Goal: Complete application form

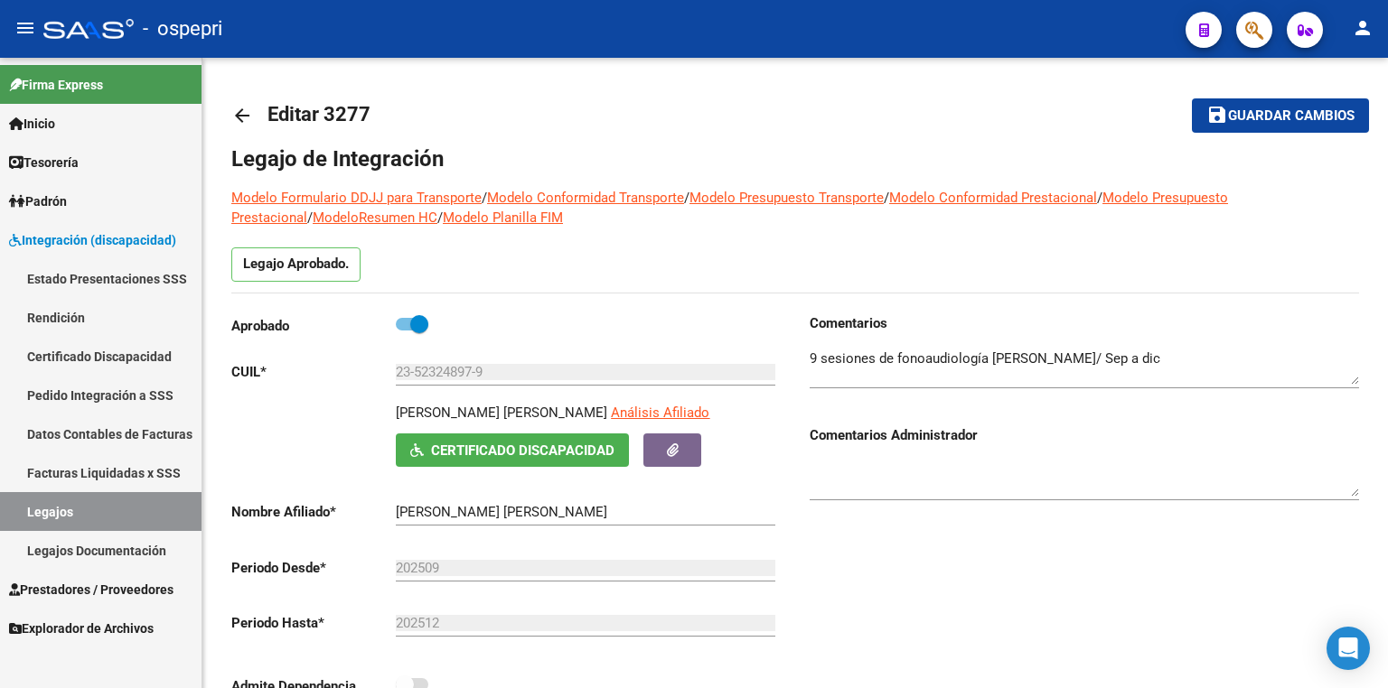
scroll to position [902, 0]
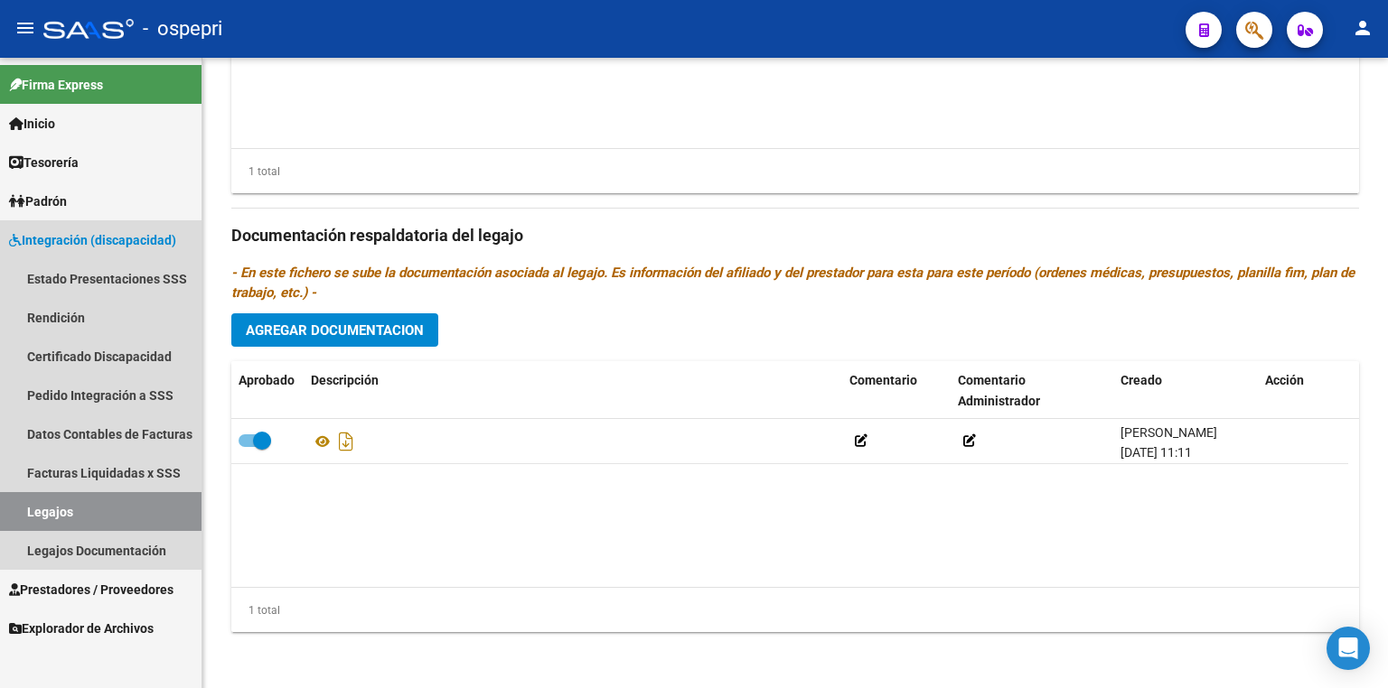
click at [90, 522] on link "Legajos" at bounding box center [100, 511] width 201 height 39
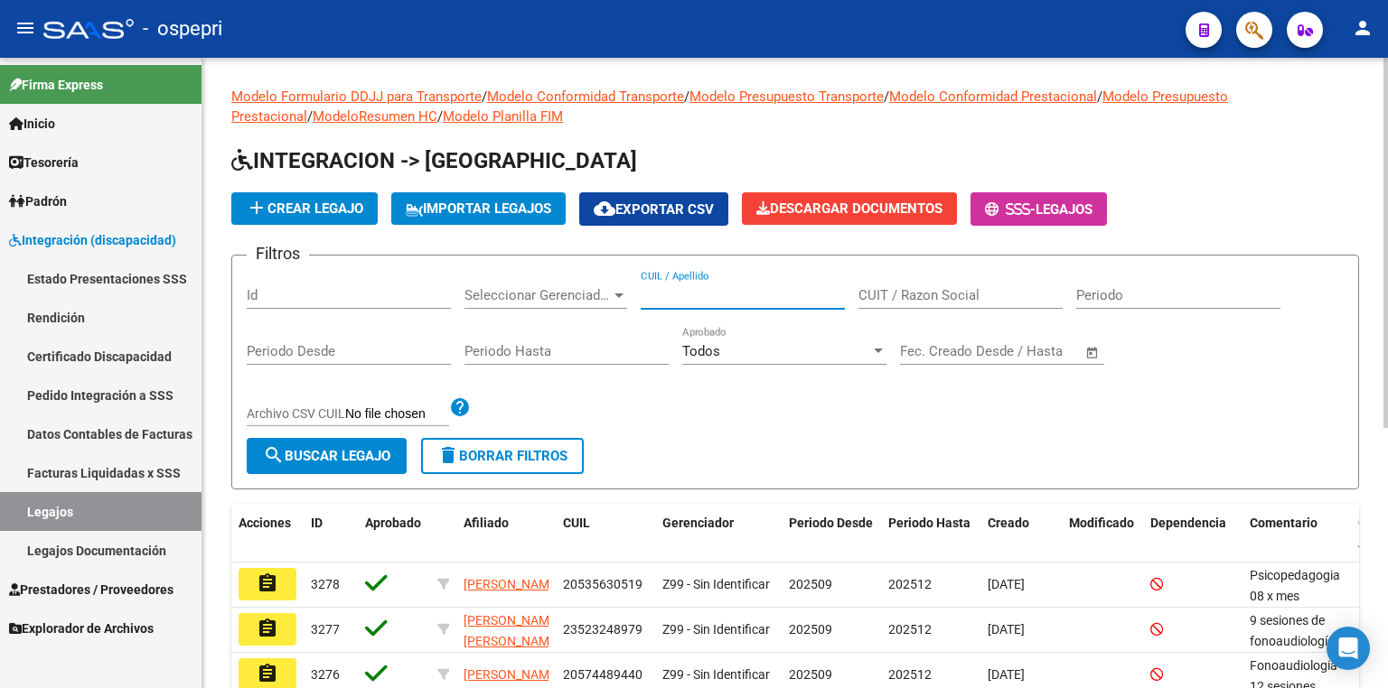
click at [793, 291] on input "CUIL / Apellido" at bounding box center [743, 295] width 204 height 16
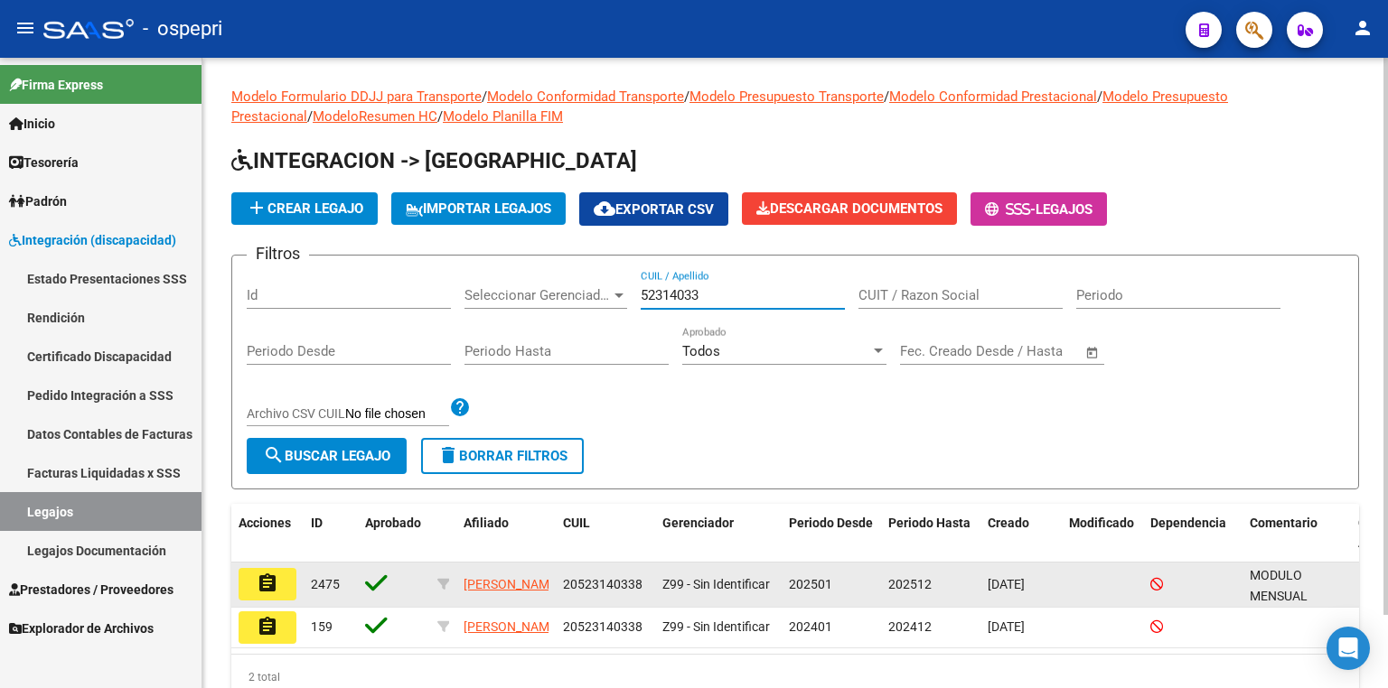
type input "52314033"
click at [278, 575] on button "assignment" at bounding box center [267, 584] width 58 height 33
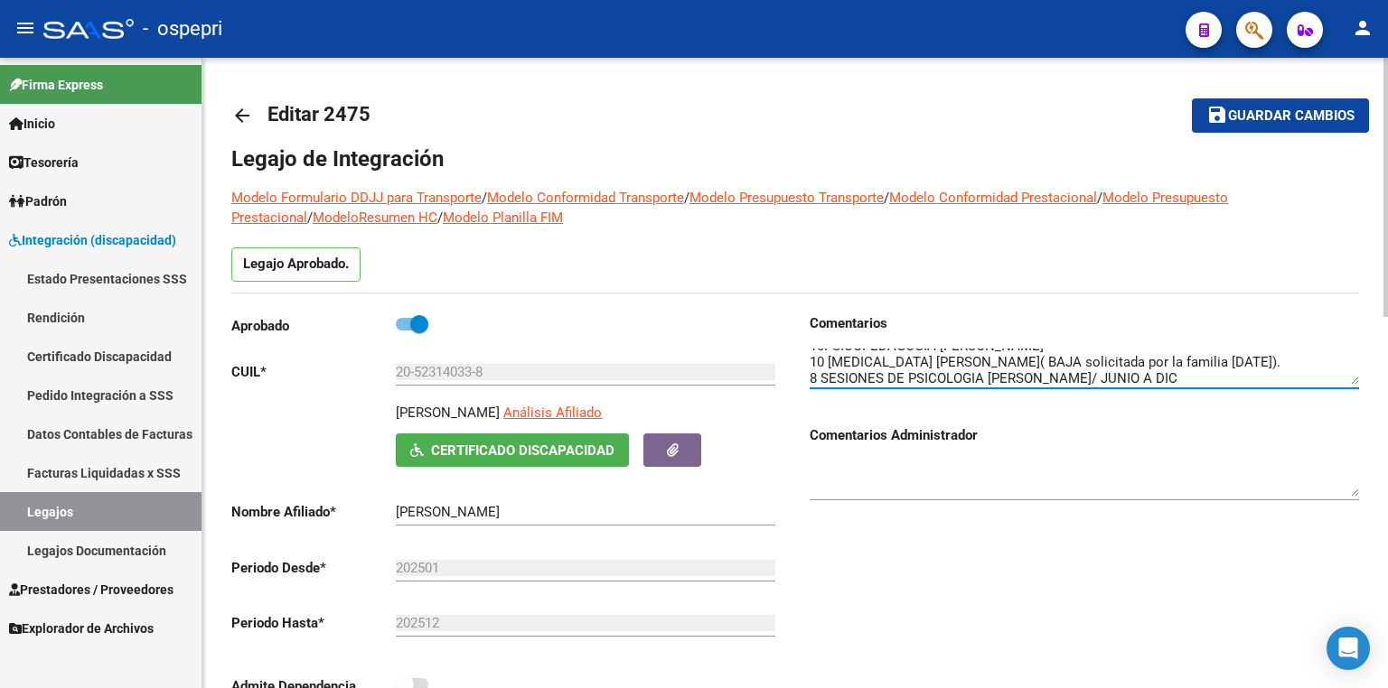
scroll to position [33, 0]
click at [1213, 372] on textarea at bounding box center [1083, 367] width 549 height 36
type textarea "MODULO MENSUAL MAESTRA DE APOYO (MARZO A DIC) [PERSON_NAME] 10PSICOPEDAGOGIA [P…"
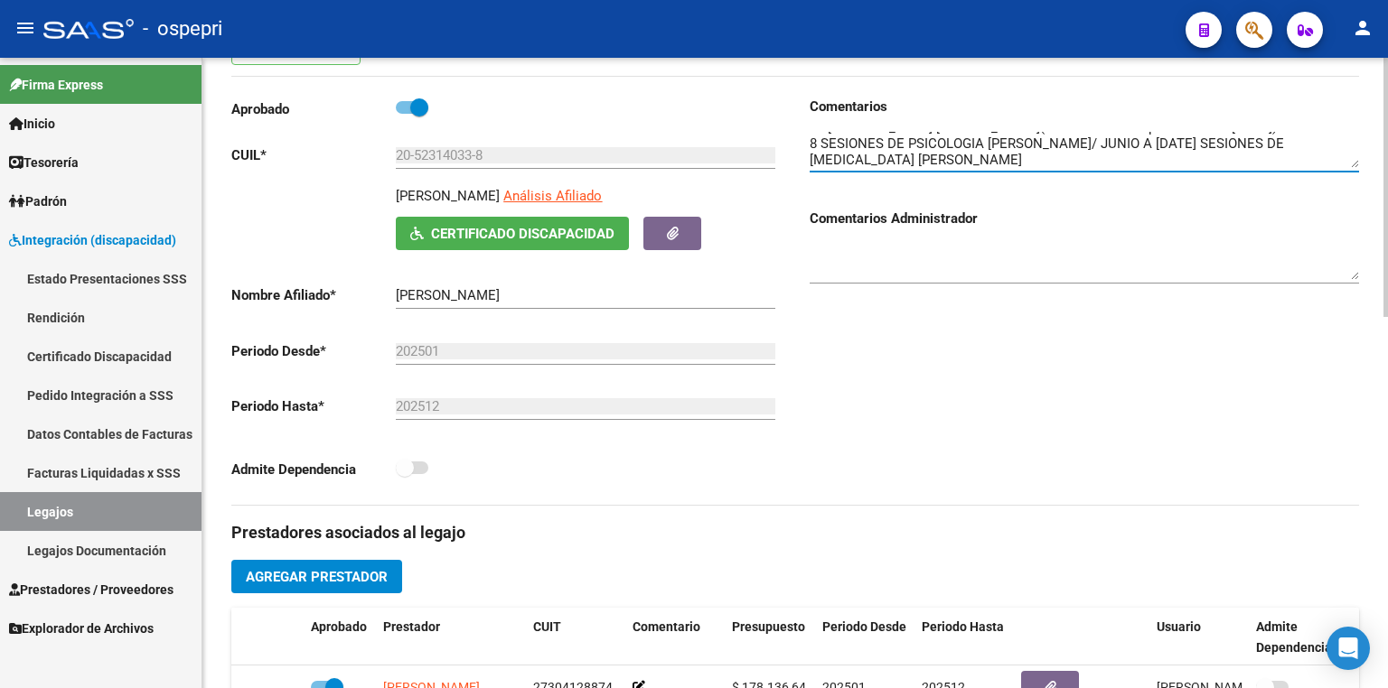
click at [372, 575] on span "Agregar Prestador" at bounding box center [317, 577] width 142 height 16
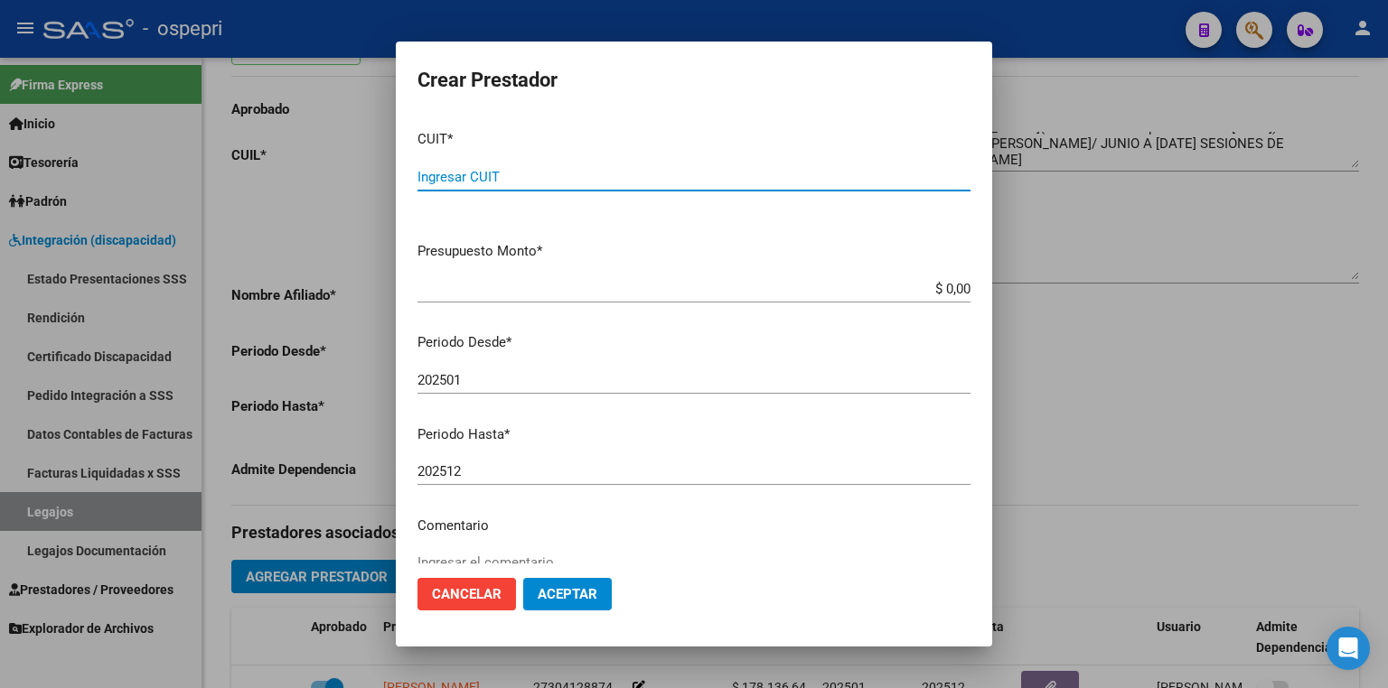
paste input "20-39129895-6"
type input "20-39129895-6"
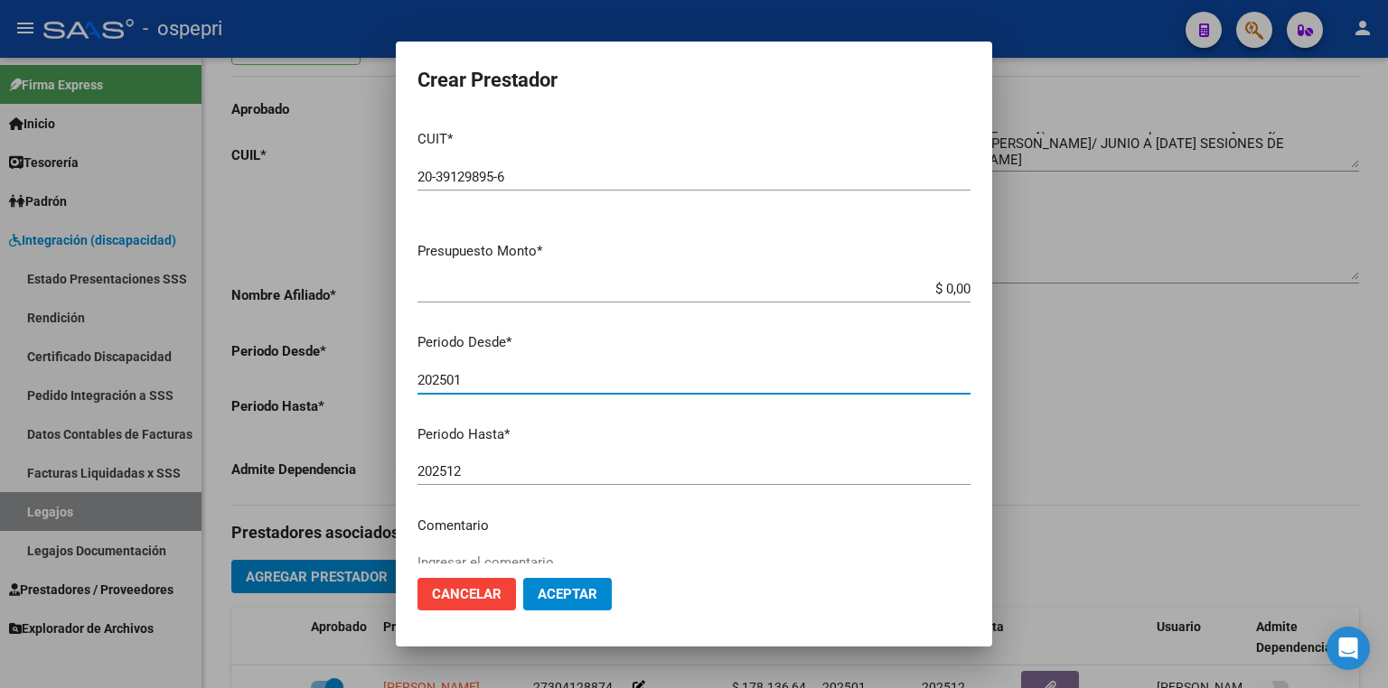
click at [492, 379] on input "202501" at bounding box center [693, 380] width 553 height 16
type input "202509"
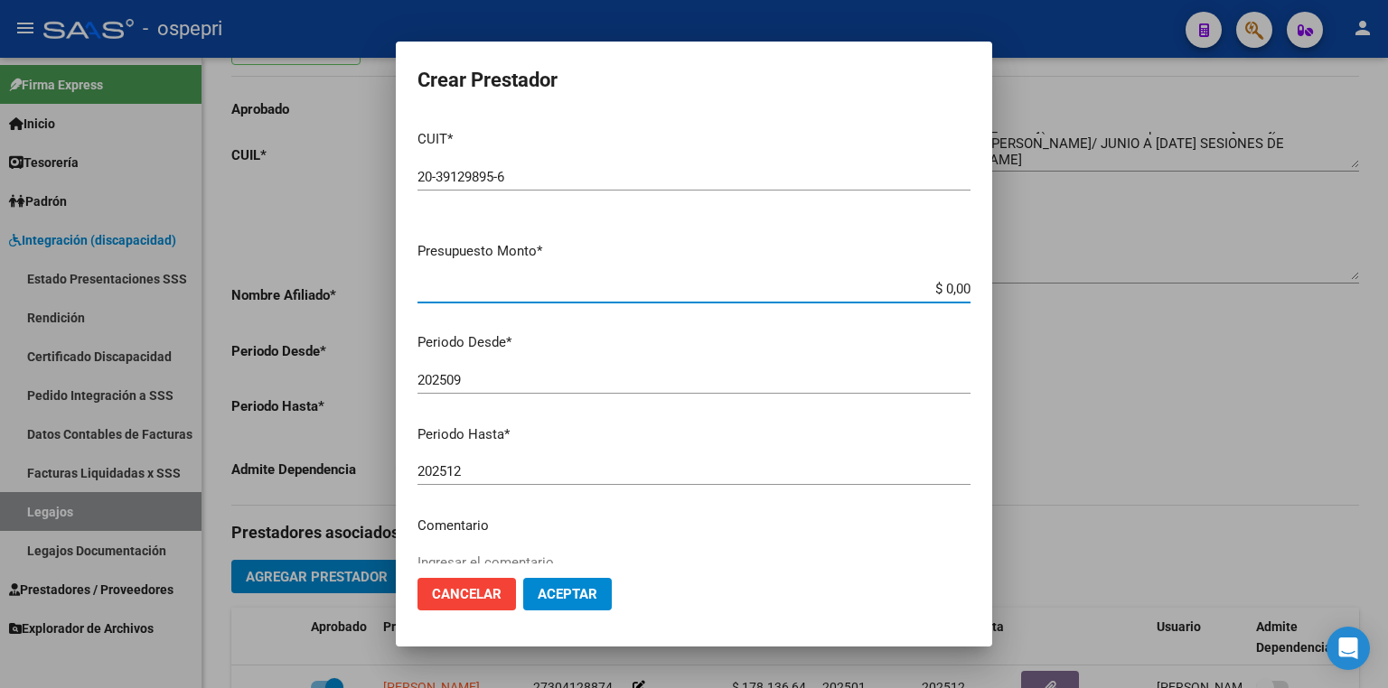
drag, startPoint x: 900, startPoint y: 290, endPoint x: 1169, endPoint y: 290, distance: 269.2
click at [1169, 290] on div "Crear Prestador CUIT * 20-39129895-6 Ingresar CUIT ARCA Padrón Presupuesto Mont…" at bounding box center [694, 344] width 1388 height 688
type input "$ 14.844,73"
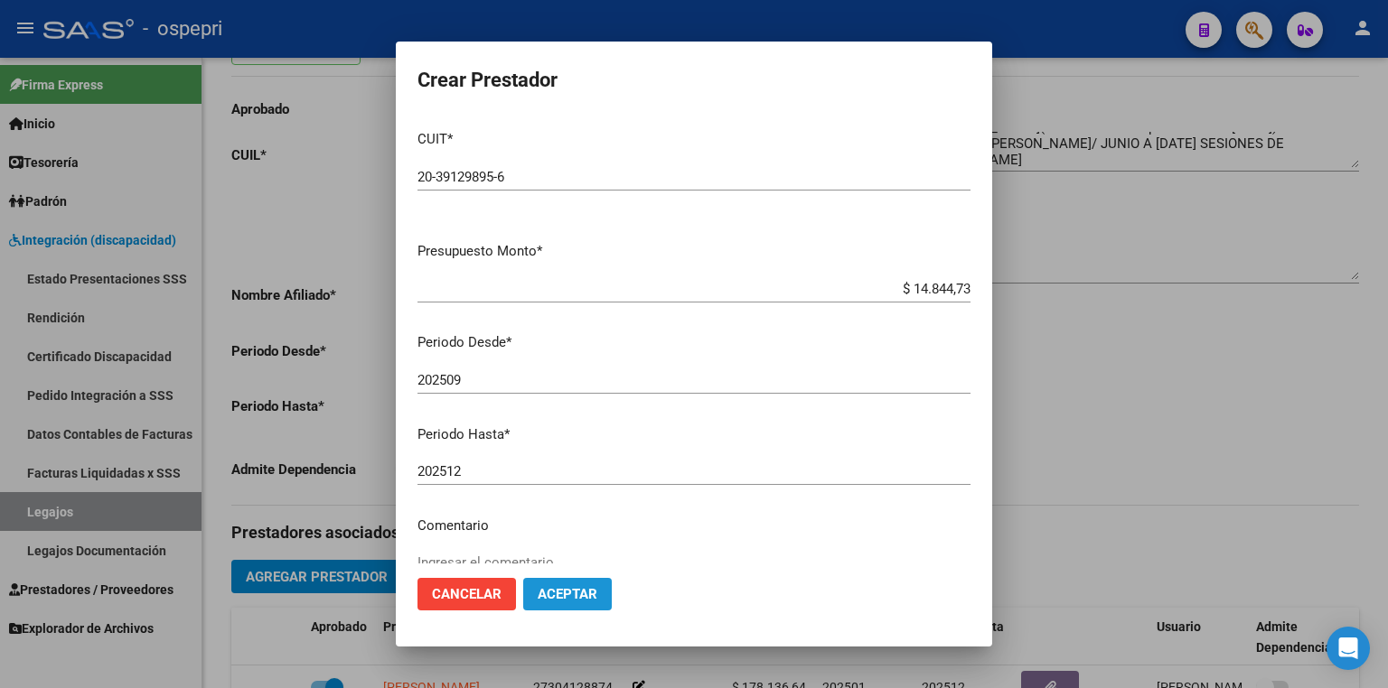
click at [582, 588] on span "Aceptar" at bounding box center [568, 594] width 60 height 16
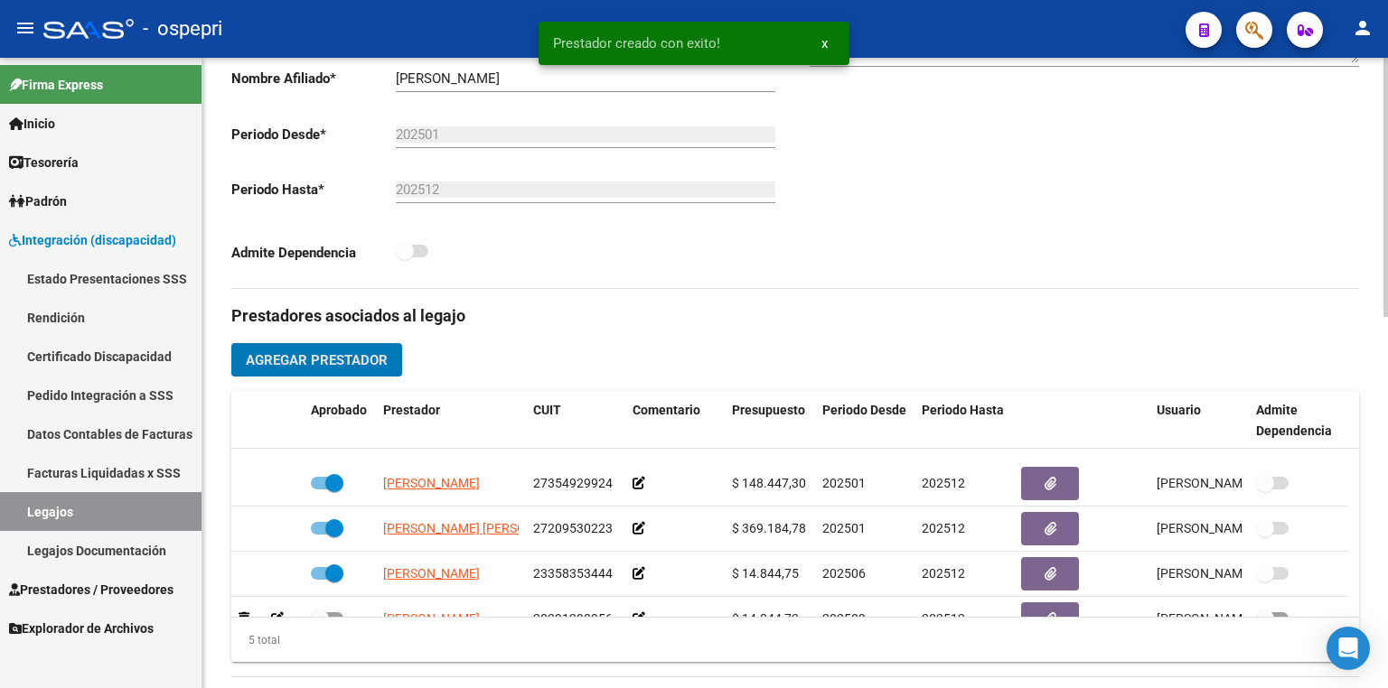
scroll to position [62, 0]
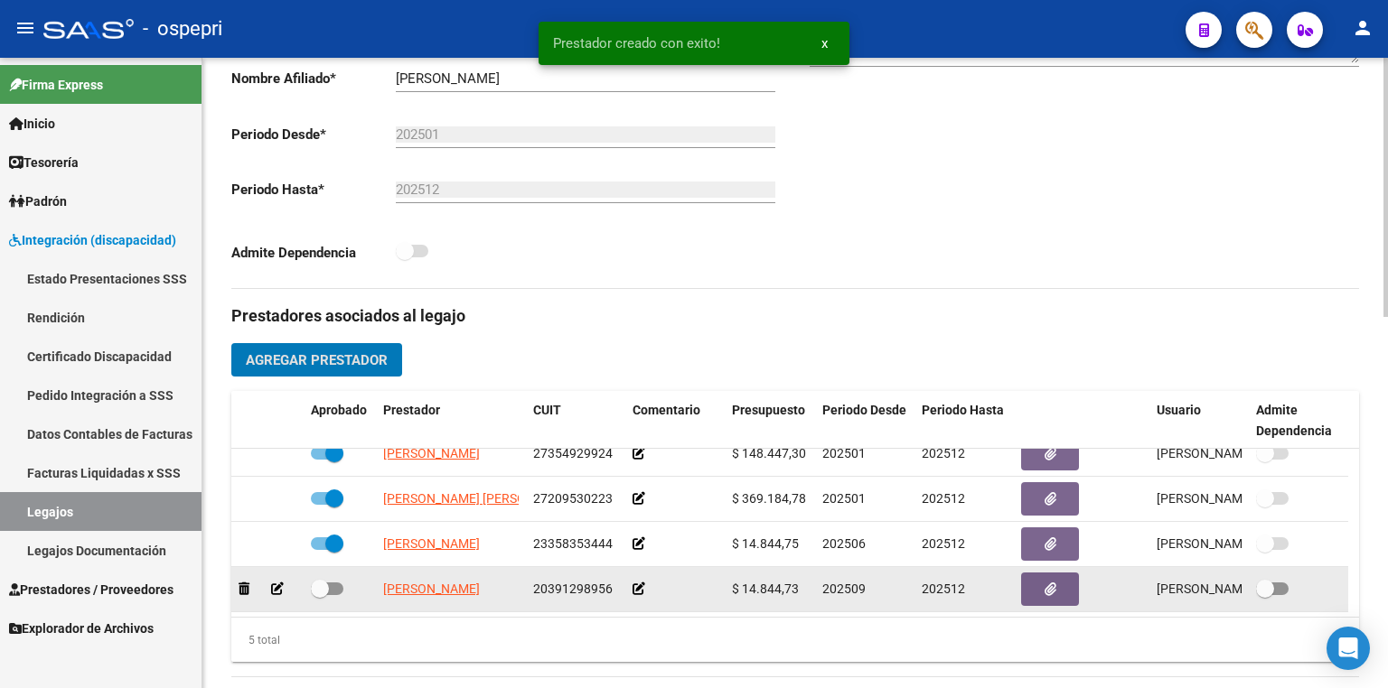
click at [328, 586] on span at bounding box center [320, 589] width 18 height 18
click at [320, 595] on input "checkbox" at bounding box center [319, 595] width 1 height 1
checkbox input "true"
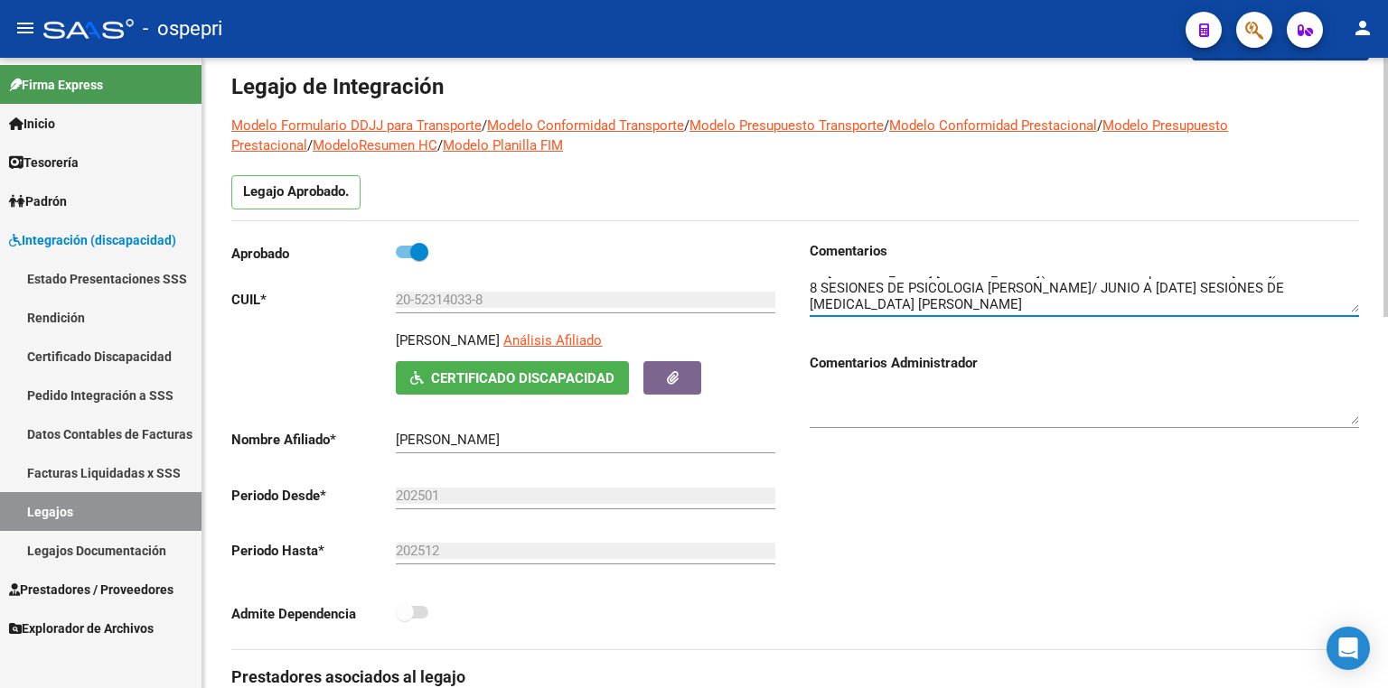
scroll to position [48, 0]
click at [1178, 301] on textarea at bounding box center [1083, 294] width 549 height 36
type textarea "MODULO MENSUAL MAESTRA DE APOYO (MARZO A DIC) [PERSON_NAME] 10PSICOPEDAGOGIA [P…"
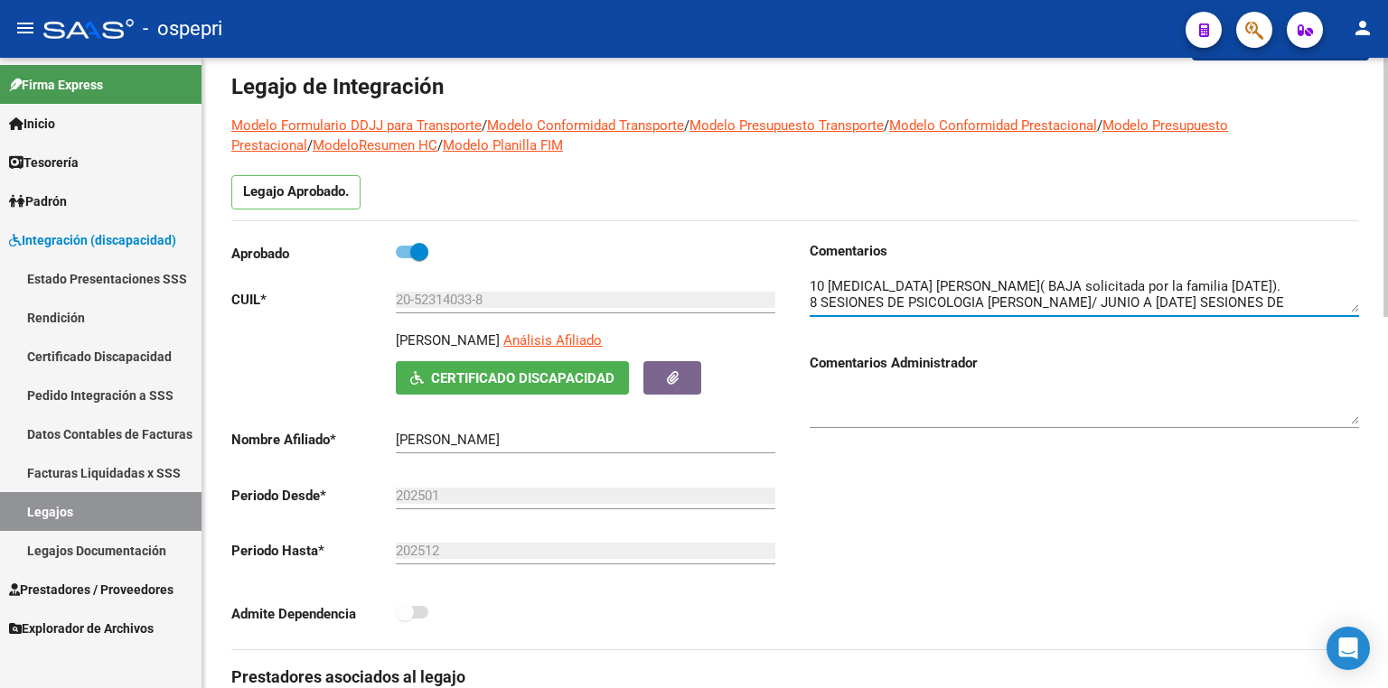
scroll to position [19, 0]
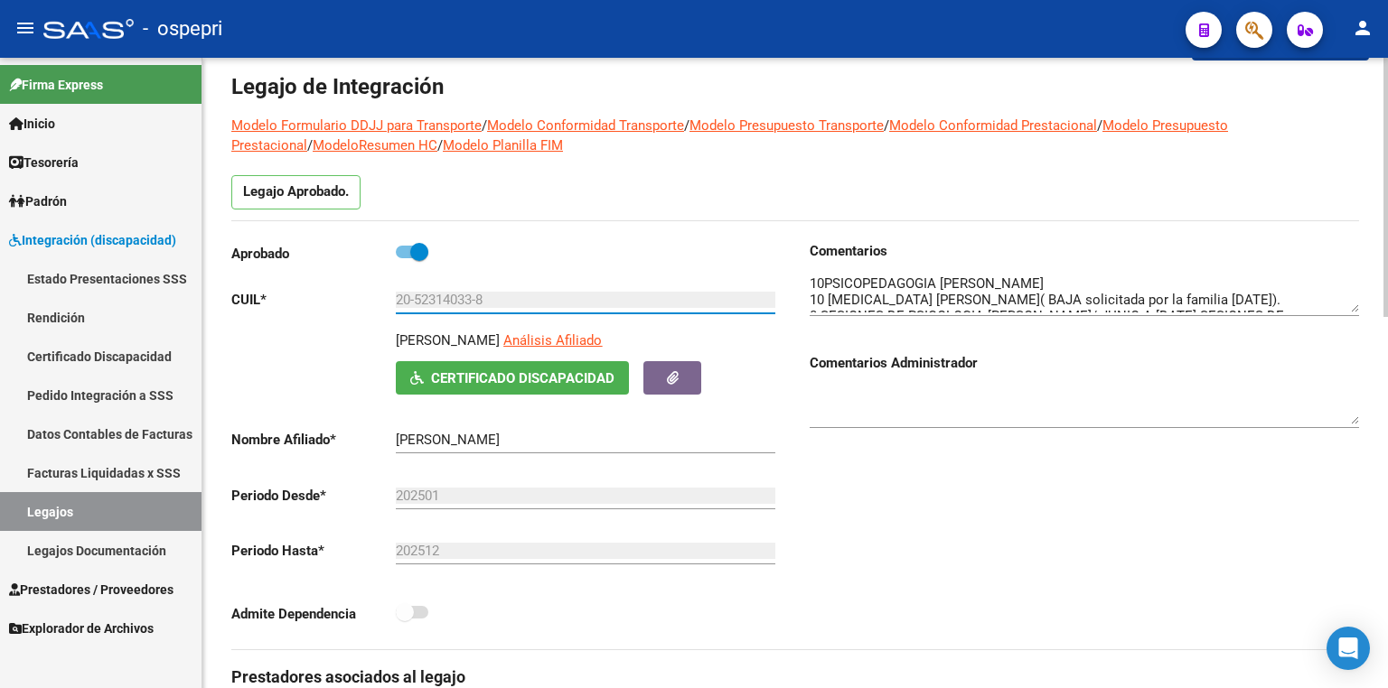
drag, startPoint x: 527, startPoint y: 296, endPoint x: 333, endPoint y: 293, distance: 193.4
click at [333, 293] on app-form-text-field "CUIL * 20-52314033-8 Ingresar CUIL" at bounding box center [503, 300] width 544 height 16
click at [947, 486] on div "Comentarios Comentarios Administrador" at bounding box center [1077, 445] width 564 height 408
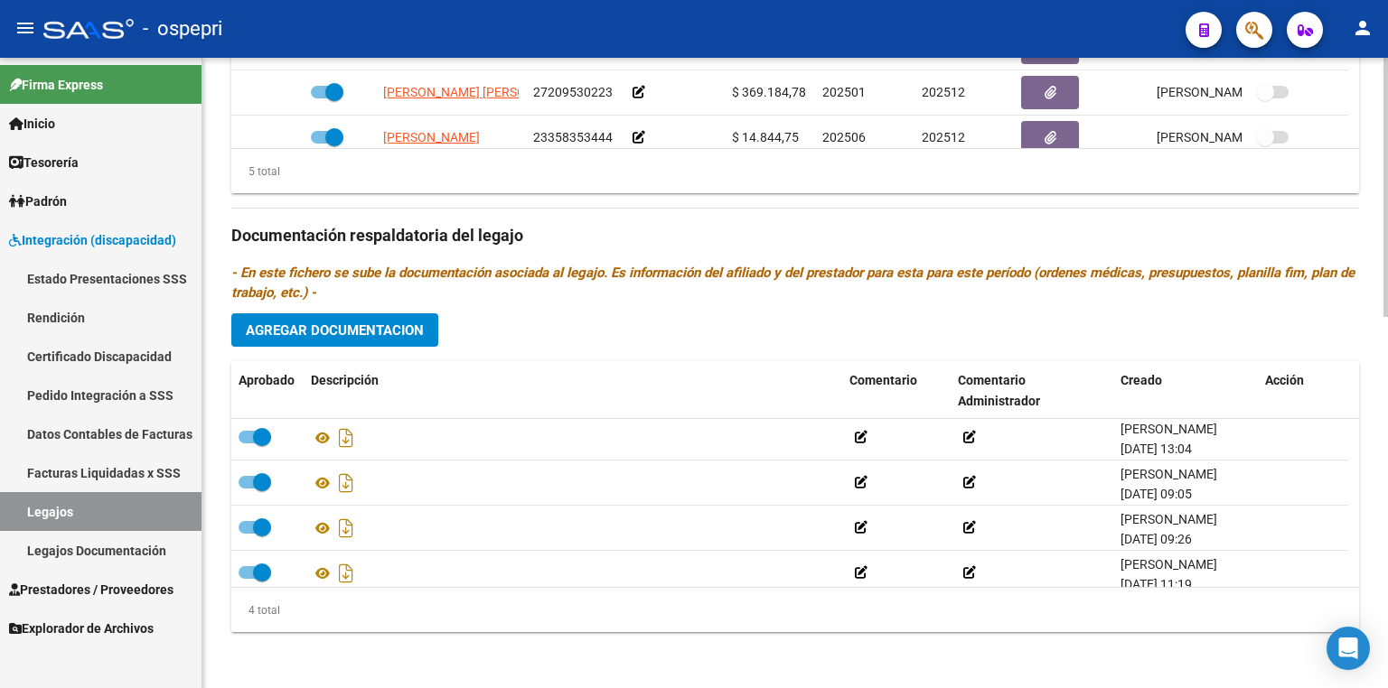
scroll to position [0, 0]
click at [330, 336] on span "Agregar Documentacion" at bounding box center [335, 331] width 178 height 16
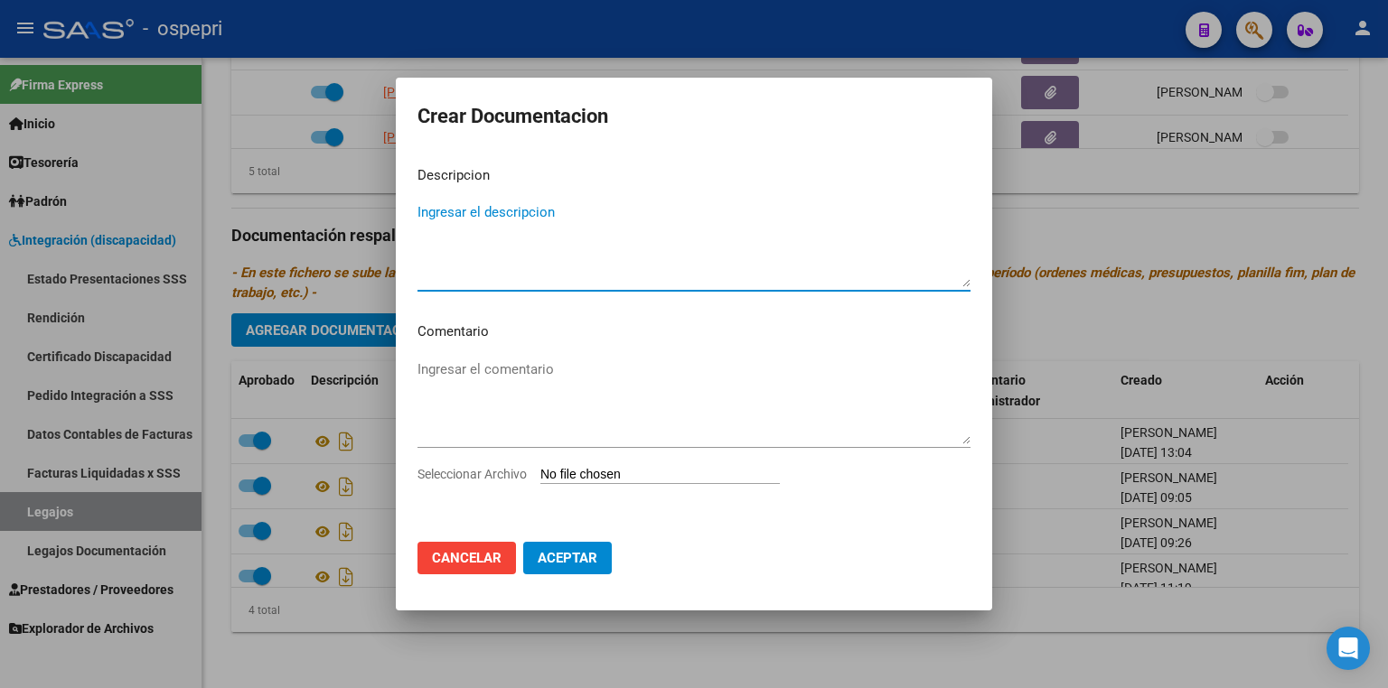
click at [658, 471] on input "Seleccionar Archivo" at bounding box center [659, 475] width 239 height 17
type input "C:\fakepath\20523140338.pdf"
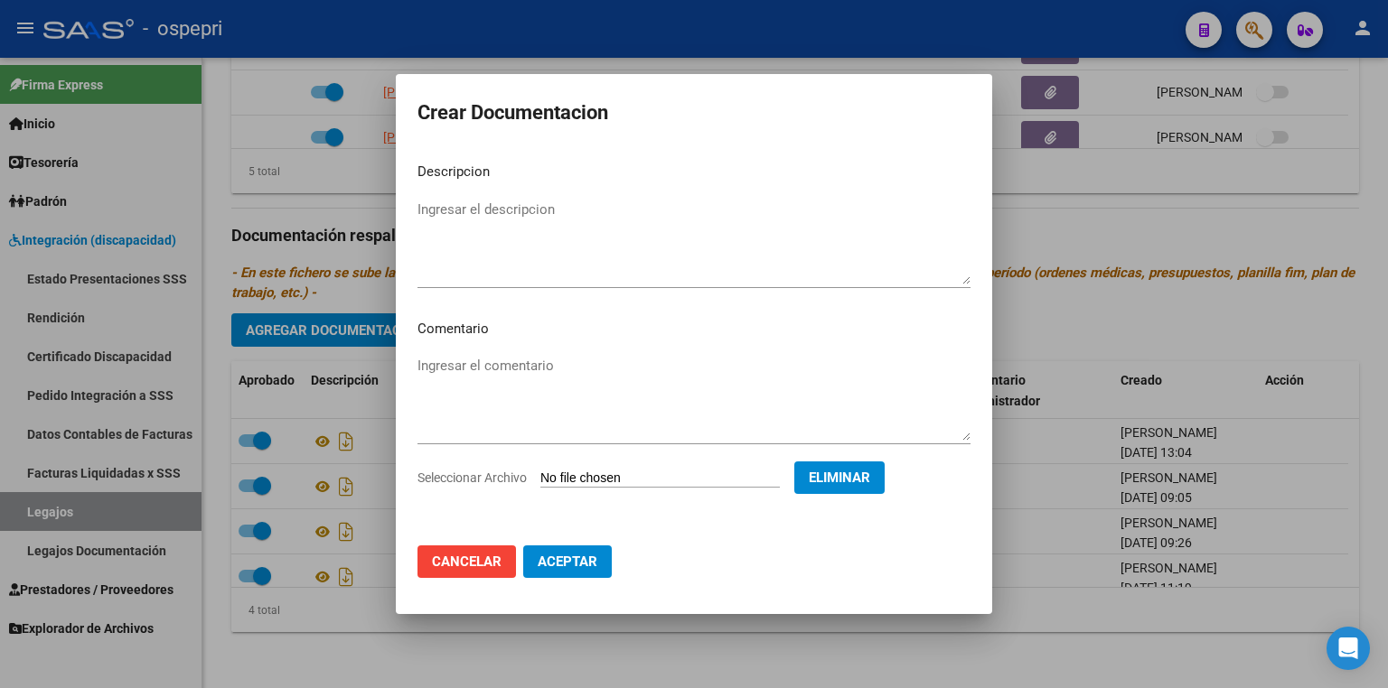
click at [548, 568] on span "Aceptar" at bounding box center [568, 562] width 60 height 16
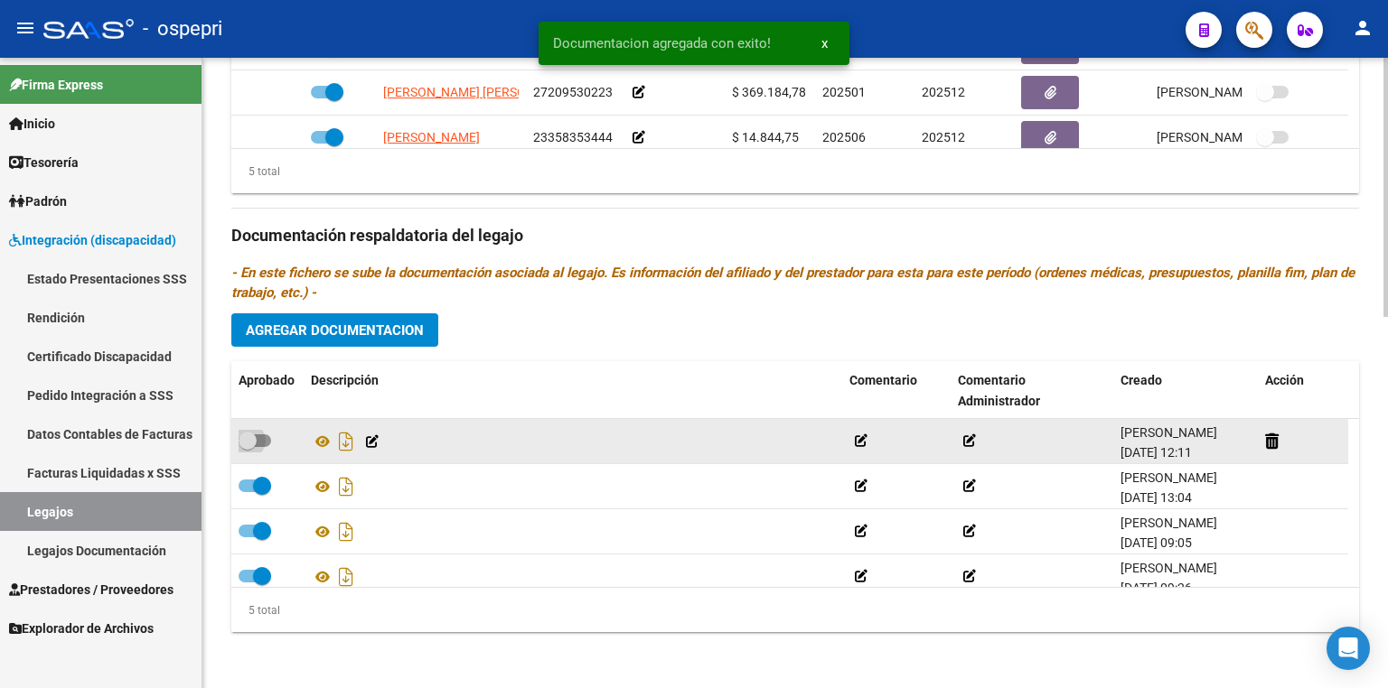
click at [267, 445] on label at bounding box center [254, 441] width 33 height 22
click at [248, 447] on input "checkbox" at bounding box center [247, 447] width 1 height 1
checkbox input "true"
